Goal: Find specific page/section: Find specific page/section

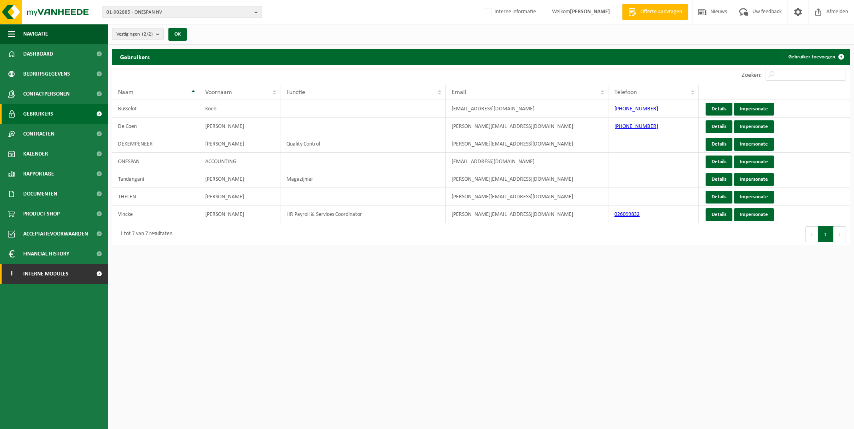
click at [60, 268] on span "Interne modules" at bounding box center [45, 274] width 45 height 20
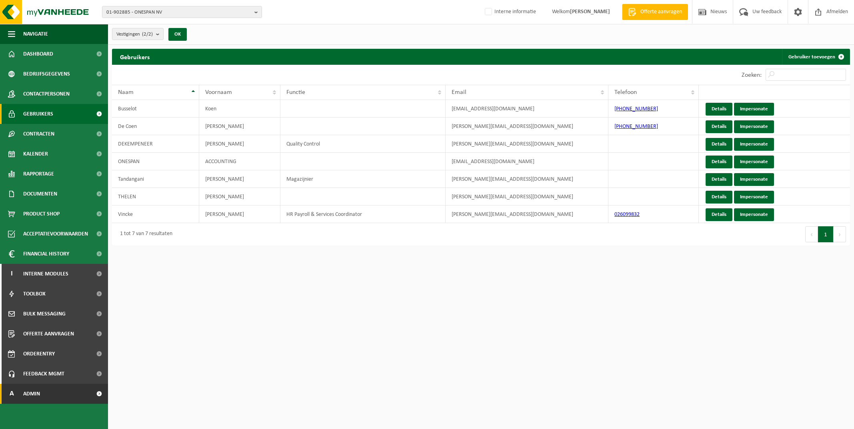
click at [63, 388] on link "A Admin" at bounding box center [54, 394] width 108 height 20
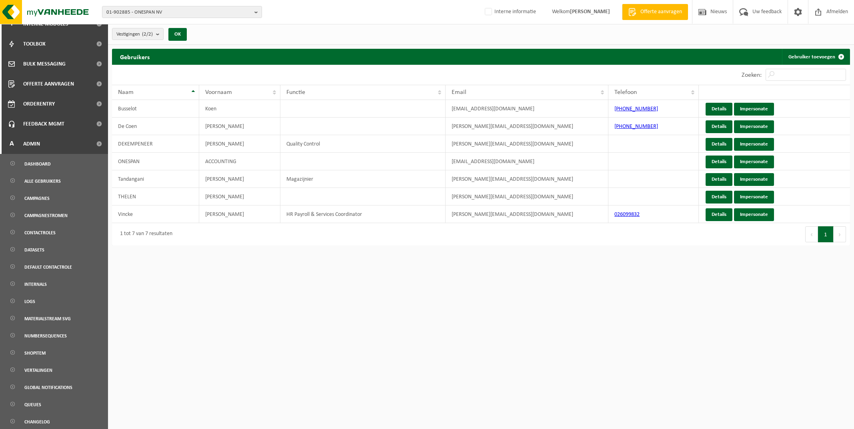
scroll to position [251, 0]
click at [53, 197] on link "Campagnes" at bounding box center [54, 196] width 104 height 15
click at [256, 11] on b "button" at bounding box center [257, 11] width 7 height 11
click at [204, 22] on input "text" at bounding box center [182, 25] width 156 height 10
click at [271, 348] on html "01-902885 - ONESPAN NV 01-902885 - ONESPAN NV 10-932338 - ONESPAN NV Interne in…" at bounding box center [427, 214] width 854 height 429
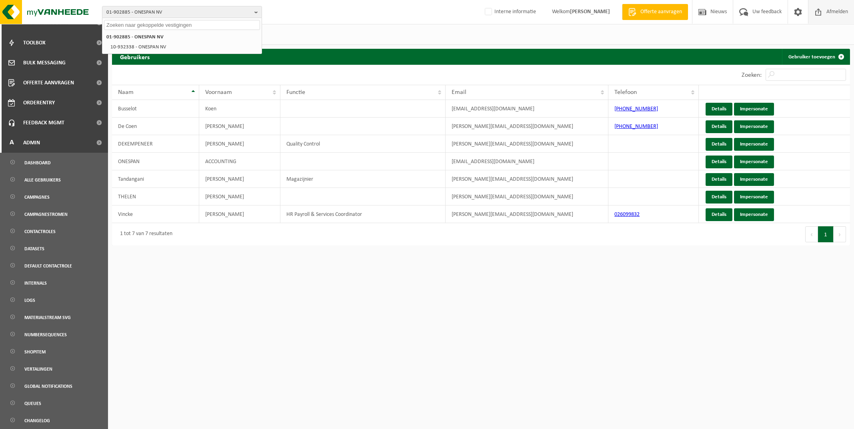
click at [828, 5] on span "Afmelden" at bounding box center [837, 12] width 26 height 24
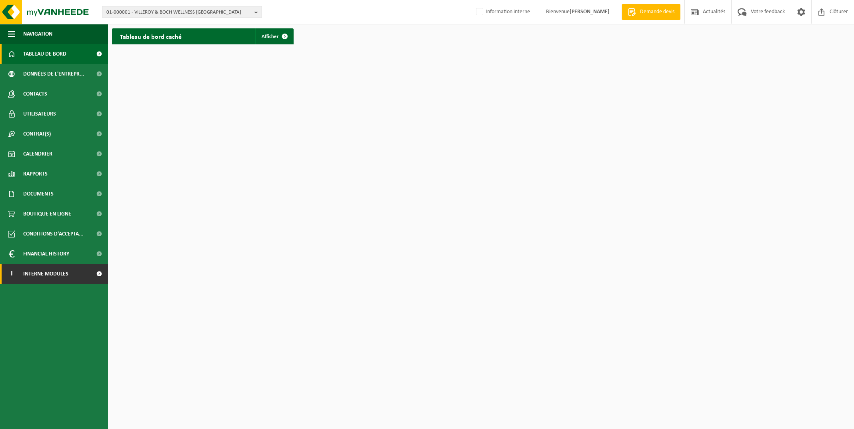
click at [43, 273] on span "Interne modules" at bounding box center [45, 274] width 45 height 20
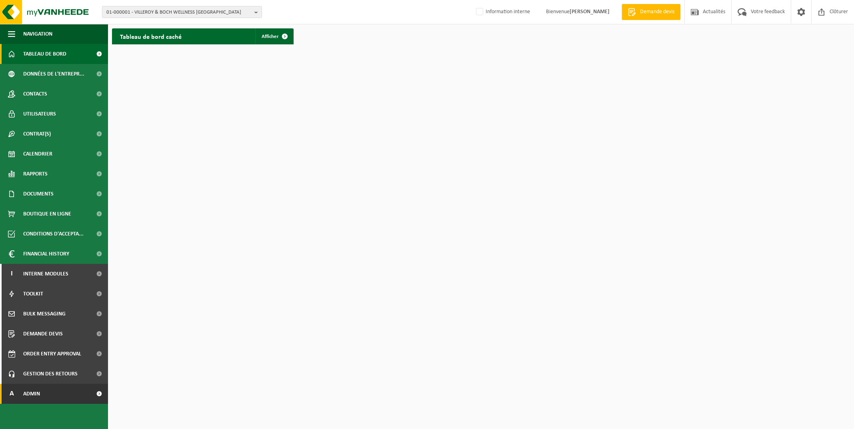
click at [49, 394] on link "A Admin" at bounding box center [54, 394] width 108 height 20
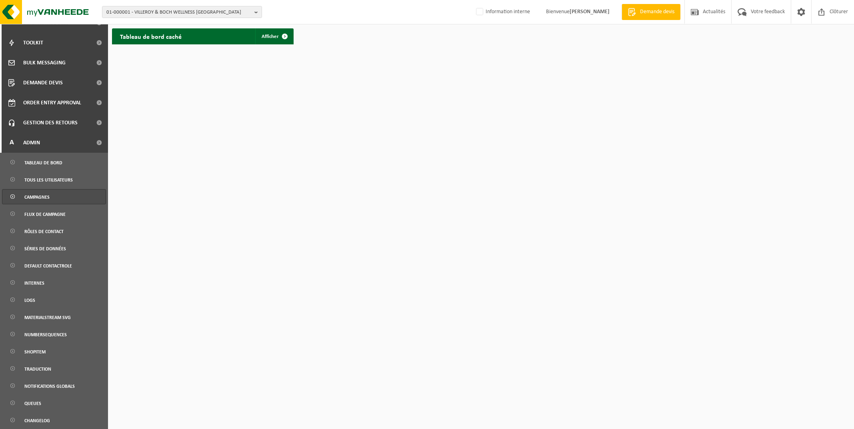
click at [51, 199] on link "Campagnes" at bounding box center [54, 196] width 104 height 15
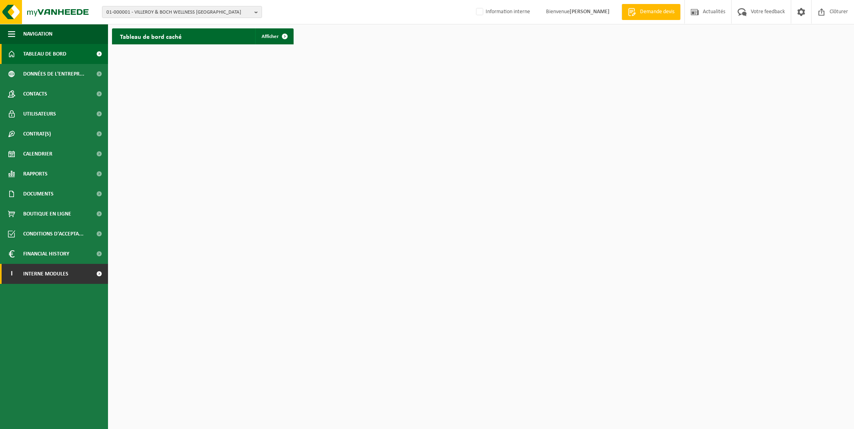
click at [60, 275] on span "Interne modules" at bounding box center [45, 274] width 45 height 20
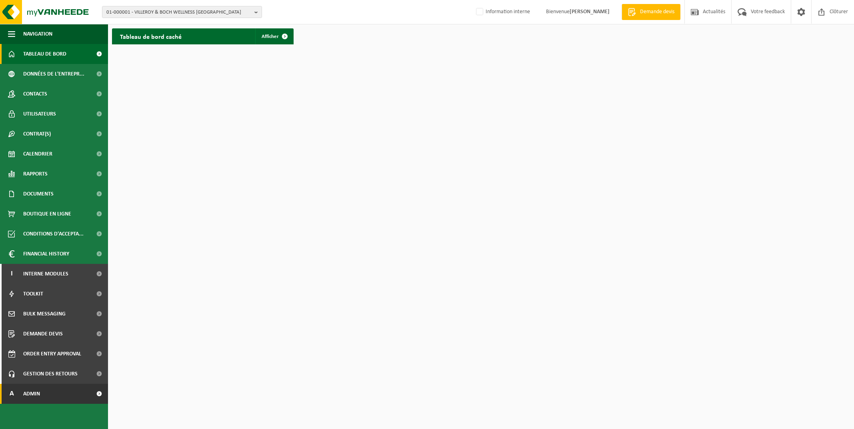
click at [47, 391] on link "A Admin" at bounding box center [54, 394] width 108 height 20
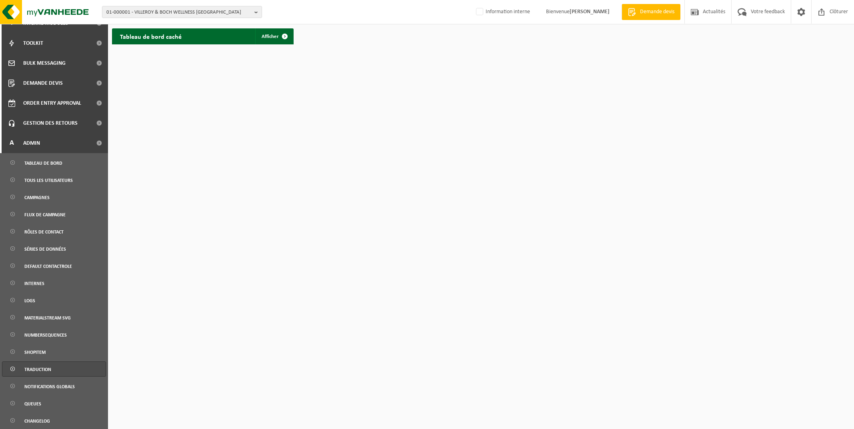
scroll to position [251, 0]
click at [49, 196] on span "Campagnes" at bounding box center [36, 197] width 25 height 15
